Goal: Task Accomplishment & Management: Manage account settings

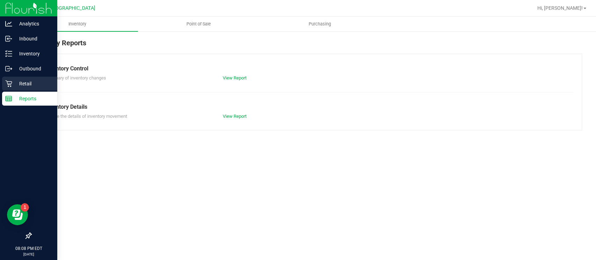
click at [12, 84] on p "Retail" at bounding box center [33, 84] width 42 height 8
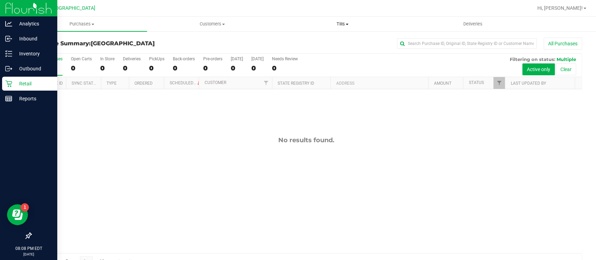
click at [340, 23] on span "Tills" at bounding box center [343, 24] width 130 height 6
click at [319, 41] on span "Manage tills" at bounding box center [301, 42] width 47 height 6
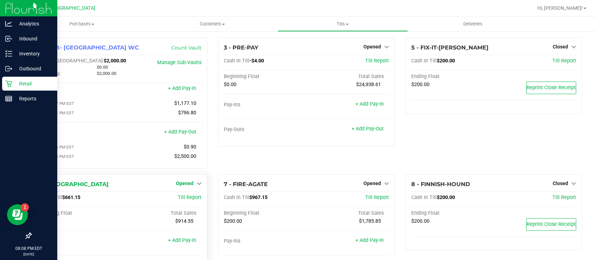
click at [192, 183] on link "Opened" at bounding box center [188, 184] width 25 height 6
click at [192, 195] on link "Close Till" at bounding box center [185, 198] width 19 height 6
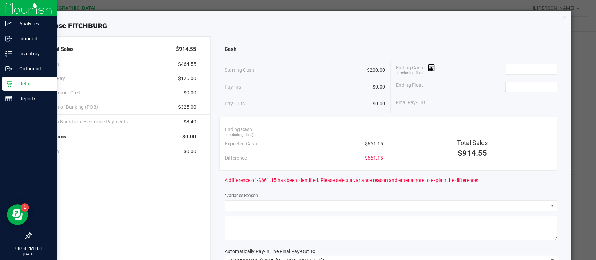
click at [505, 86] on input at bounding box center [530, 87] width 51 height 10
type input "$200.00"
click at [515, 68] on input at bounding box center [530, 70] width 51 height 10
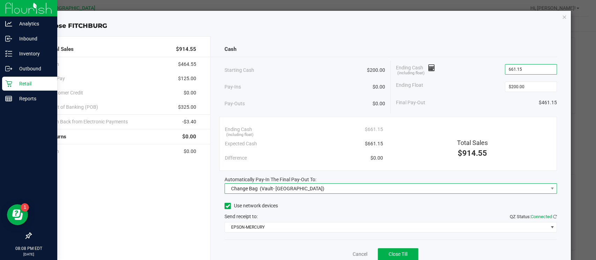
type input "$661.15"
click at [520, 186] on span "Change Bag (Vault- Miami Beach WC)" at bounding box center [386, 189] width 323 height 10
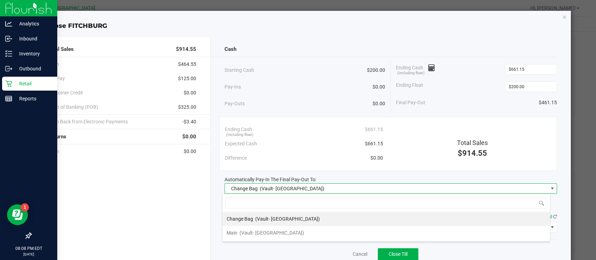
scroll to position [10, 328]
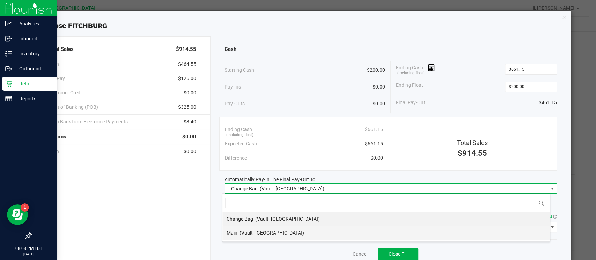
click at [488, 235] on li "Main (Vault- Miami Beach WC)" at bounding box center [386, 233] width 328 height 14
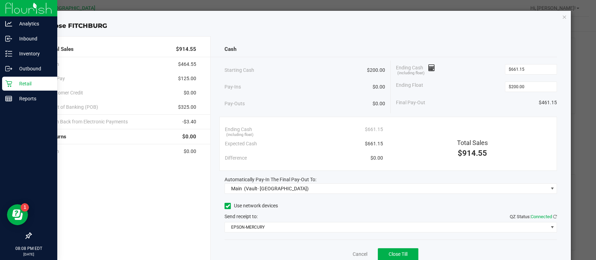
click at [495, 29] on div "Close FITCHBURG" at bounding box center [300, 25] width 541 height 9
click at [403, 252] on button "Close Till" at bounding box center [398, 255] width 41 height 13
click at [562, 19] on icon "button" at bounding box center [564, 17] width 5 height 8
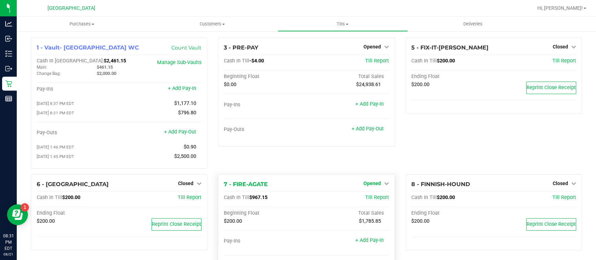
click at [371, 184] on span "Opened" at bounding box center [371, 184] width 17 height 6
click at [374, 201] on div "Close Till" at bounding box center [373, 198] width 52 height 9
click at [372, 202] on div "Close Till" at bounding box center [373, 198] width 52 height 9
click at [372, 198] on link "Close Till" at bounding box center [372, 198] width 19 height 6
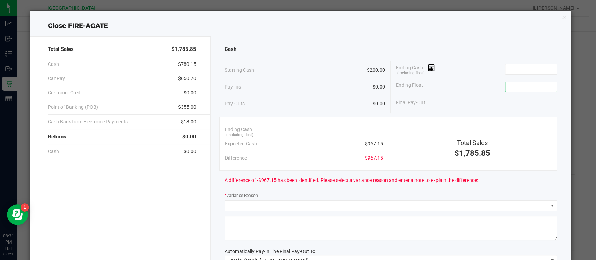
click at [517, 88] on input at bounding box center [530, 87] width 51 height 10
type input "$200.00"
click at [512, 70] on input at bounding box center [530, 70] width 51 height 10
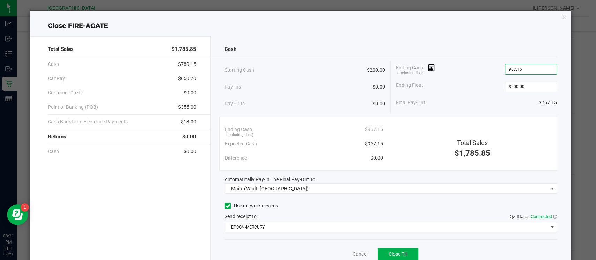
type input "$967.15"
click at [515, 33] on div "Total Sales $1,785.85 Cash $780.15 CanPay $650.70 Customer Credit $0.00 Point o…" at bounding box center [300, 155] width 541 height 248
click at [396, 250] on button "Close Till" at bounding box center [398, 255] width 41 height 13
click at [562, 20] on icon "button" at bounding box center [564, 17] width 5 height 8
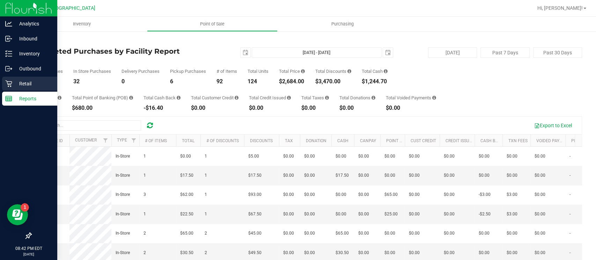
click at [13, 83] on p "Retail" at bounding box center [33, 84] width 42 height 8
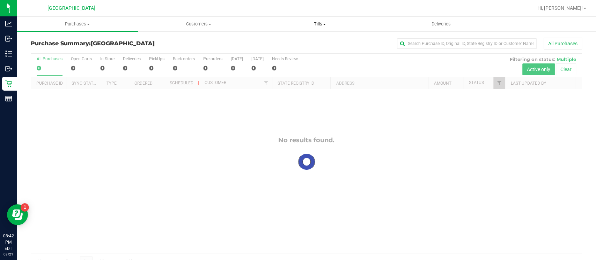
click at [316, 26] on span "Tills" at bounding box center [319, 24] width 120 height 6
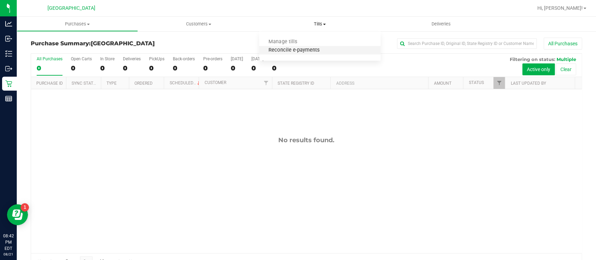
click at [296, 49] on span "Reconcile e-payments" at bounding box center [293, 50] width 69 height 6
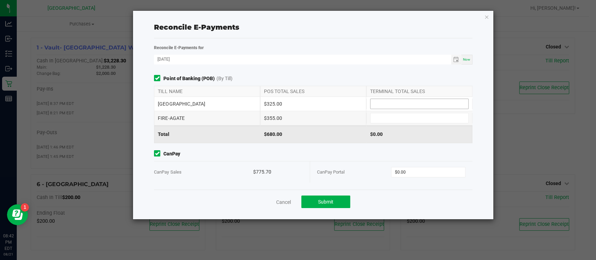
click at [392, 105] on input at bounding box center [419, 104] width 98 height 10
type input "$325.00"
click at [403, 117] on input at bounding box center [419, 118] width 98 height 10
type input "$355.00"
type input "0"
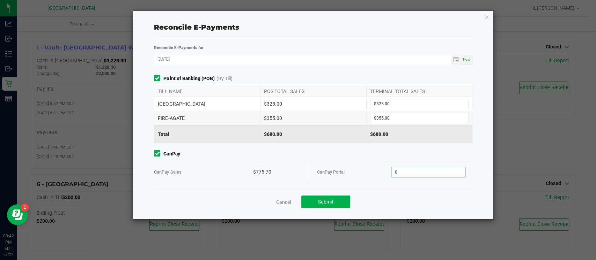
click at [417, 168] on input "0" at bounding box center [428, 173] width 74 height 10
type input "$775.70"
click at [432, 30] on div "Reconcile E-Payments" at bounding box center [313, 27] width 318 height 10
click at [327, 198] on button "Submit" at bounding box center [325, 202] width 49 height 13
